Goal: Information Seeking & Learning: Find specific fact

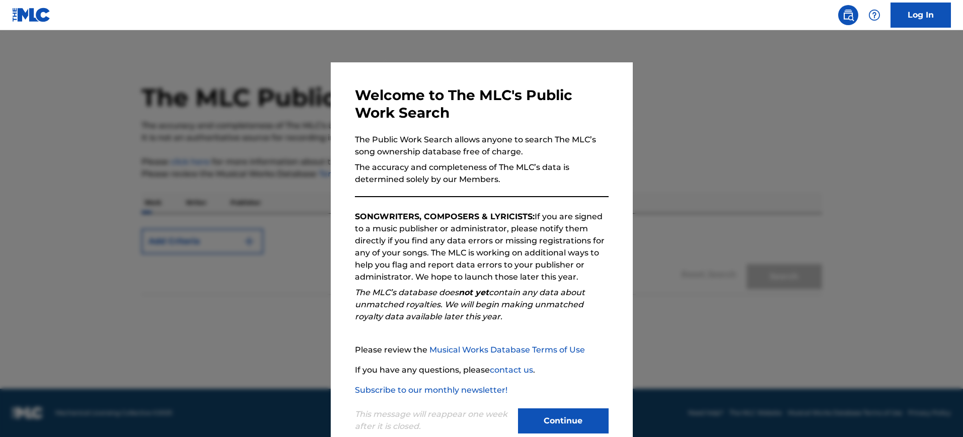
click at [655, 179] on div at bounding box center [481, 248] width 963 height 437
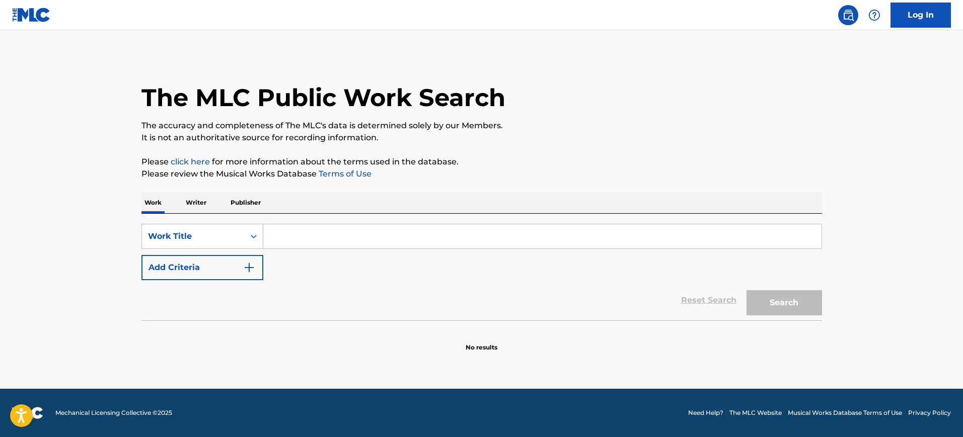
click at [297, 230] on input "Search Form" at bounding box center [542, 236] width 558 height 24
paste input "YOU CALL IT LOVE [PERSON_NAME]"
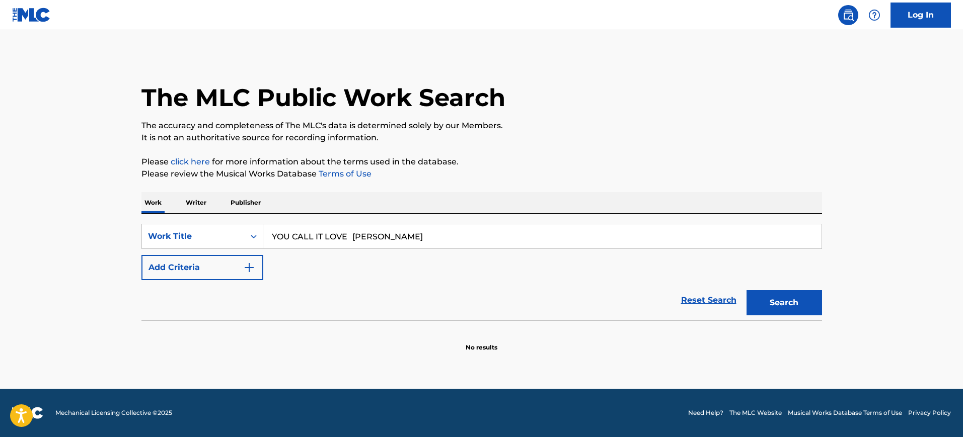
type input "YOU CALL IT LOVE [PERSON_NAME]"
click at [253, 274] on button "Add Criteria" at bounding box center [202, 267] width 122 height 25
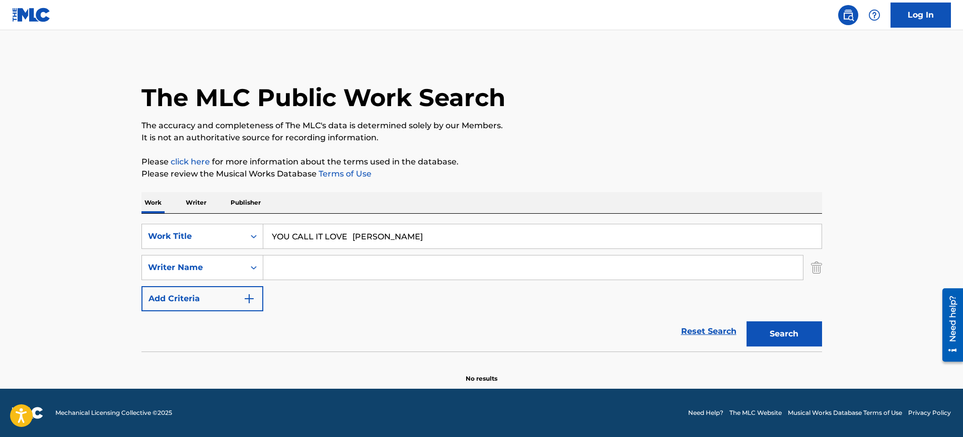
click at [289, 271] on input "Search Form" at bounding box center [532, 268] width 539 height 24
paste input "YOU CALL IT LOVE [PERSON_NAME]"
type input "YOU CALL IT LOVE [PERSON_NAME]"
drag, startPoint x: 348, startPoint y: 237, endPoint x: 533, endPoint y: 251, distance: 185.2
click at [534, 249] on div "SearchWithCriteria853b97a0-33bd-4322-9de7-4a41fa0fba37 Work Title YOU CALL IT L…" at bounding box center [481, 268] width 680 height 88
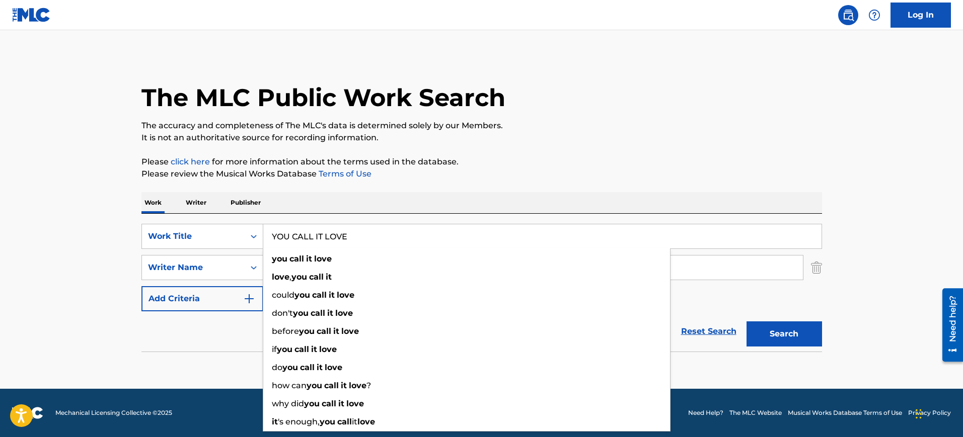
type input "YOU CALL IT LOVE"
click at [399, 215] on div "SearchWithCriteria853b97a0-33bd-4322-9de7-4a41fa0fba37 Work Title YOU CALL IT L…" at bounding box center [481, 283] width 680 height 138
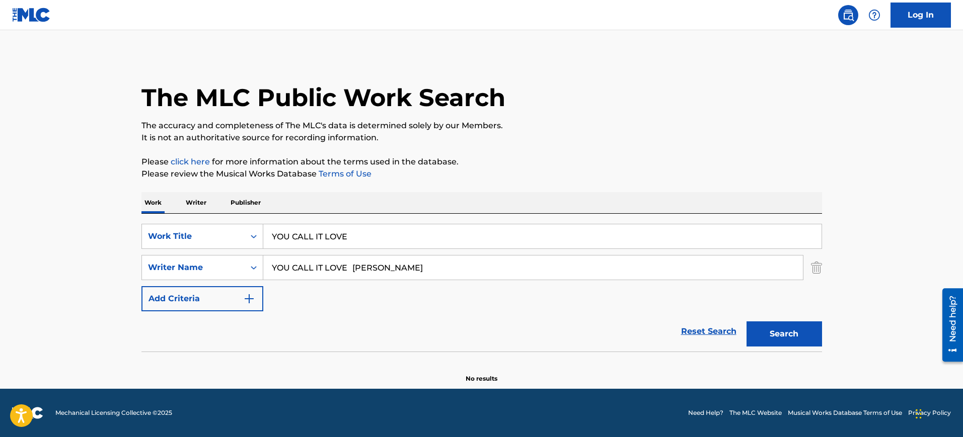
click at [395, 272] on input "YOU CALL IT LOVE [PERSON_NAME]" at bounding box center [532, 268] width 539 height 24
type input "PIMPER"
click at [746, 322] on button "Search" at bounding box center [783, 334] width 75 height 25
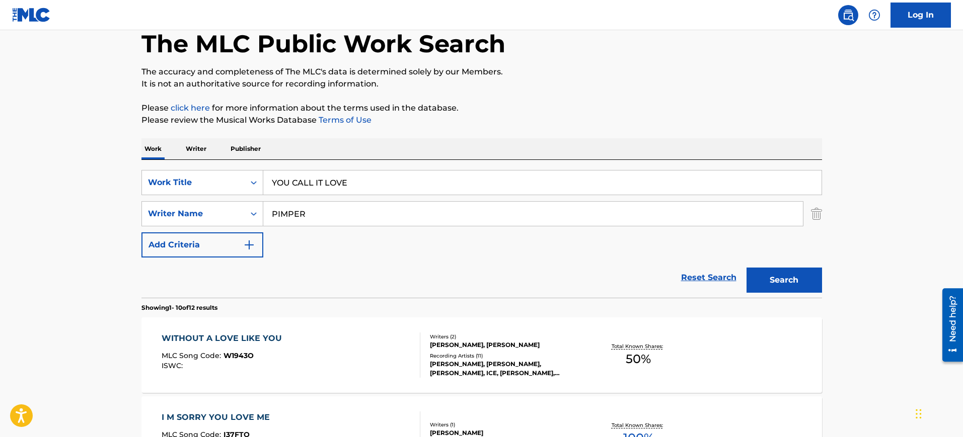
scroll to position [189, 0]
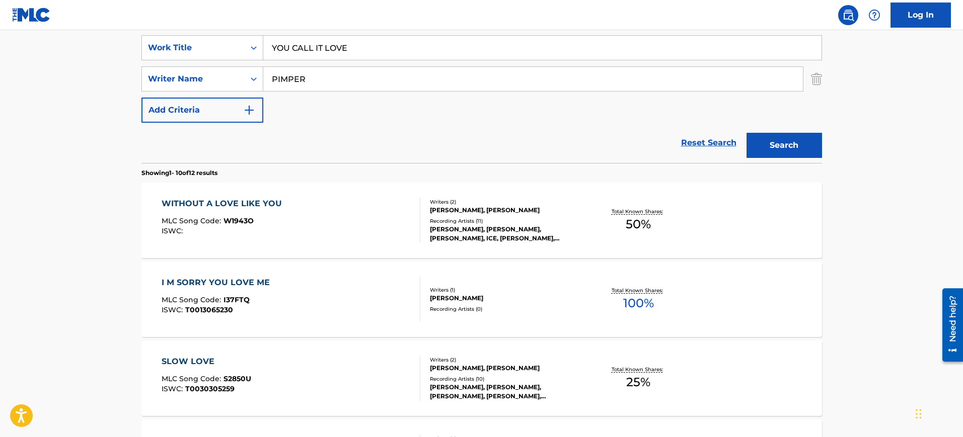
click at [371, 213] on div "WITHOUT A LOVE LIKE YOU MLC Song Code : W1943O ISWC :" at bounding box center [291, 220] width 259 height 45
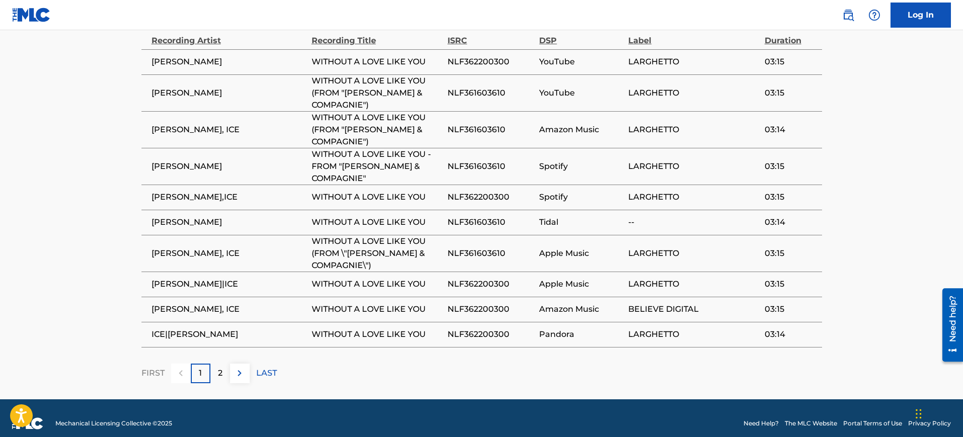
scroll to position [705, 0]
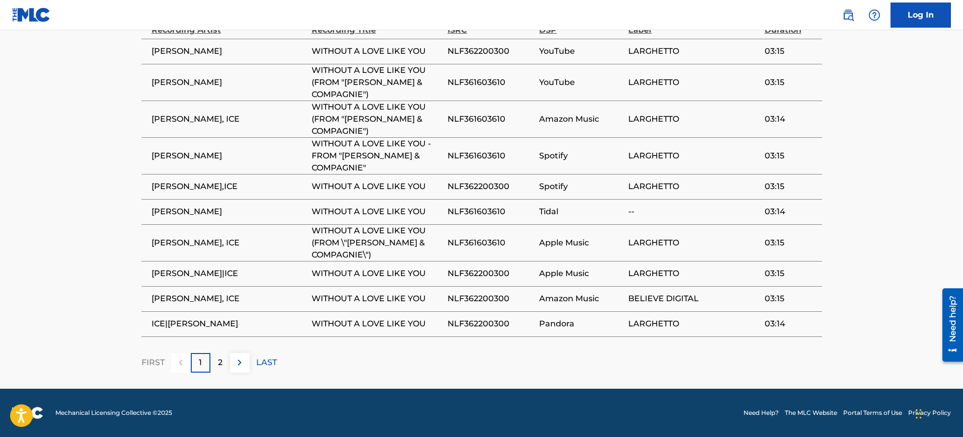
click at [218, 357] on p "2" at bounding box center [220, 363] width 5 height 12
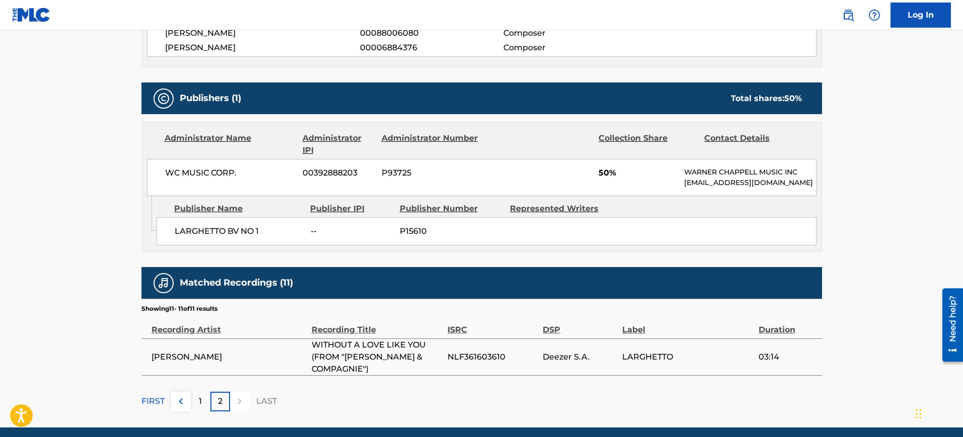
scroll to position [444, 0]
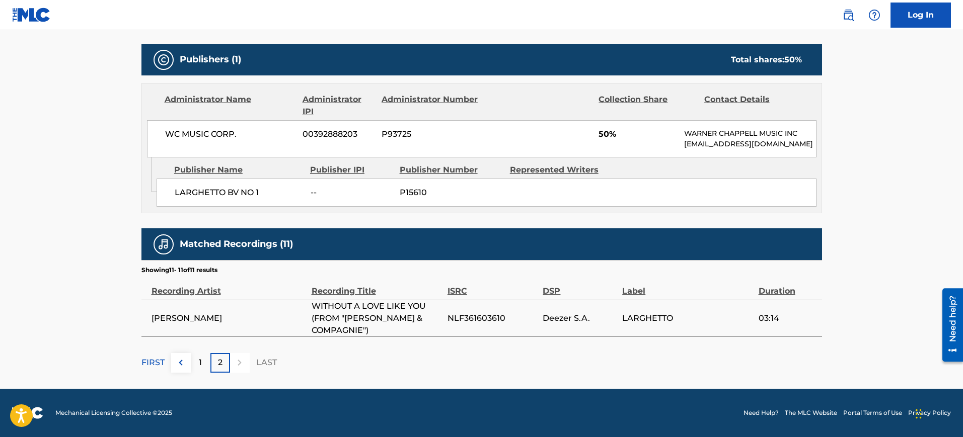
click at [192, 362] on div "1" at bounding box center [201, 363] width 20 height 20
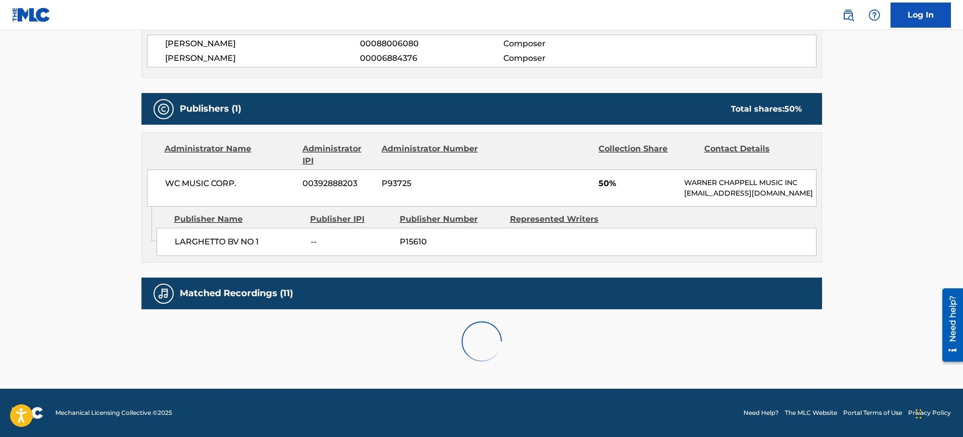
scroll to position [705, 0]
